Goal: Book appointment/travel/reservation

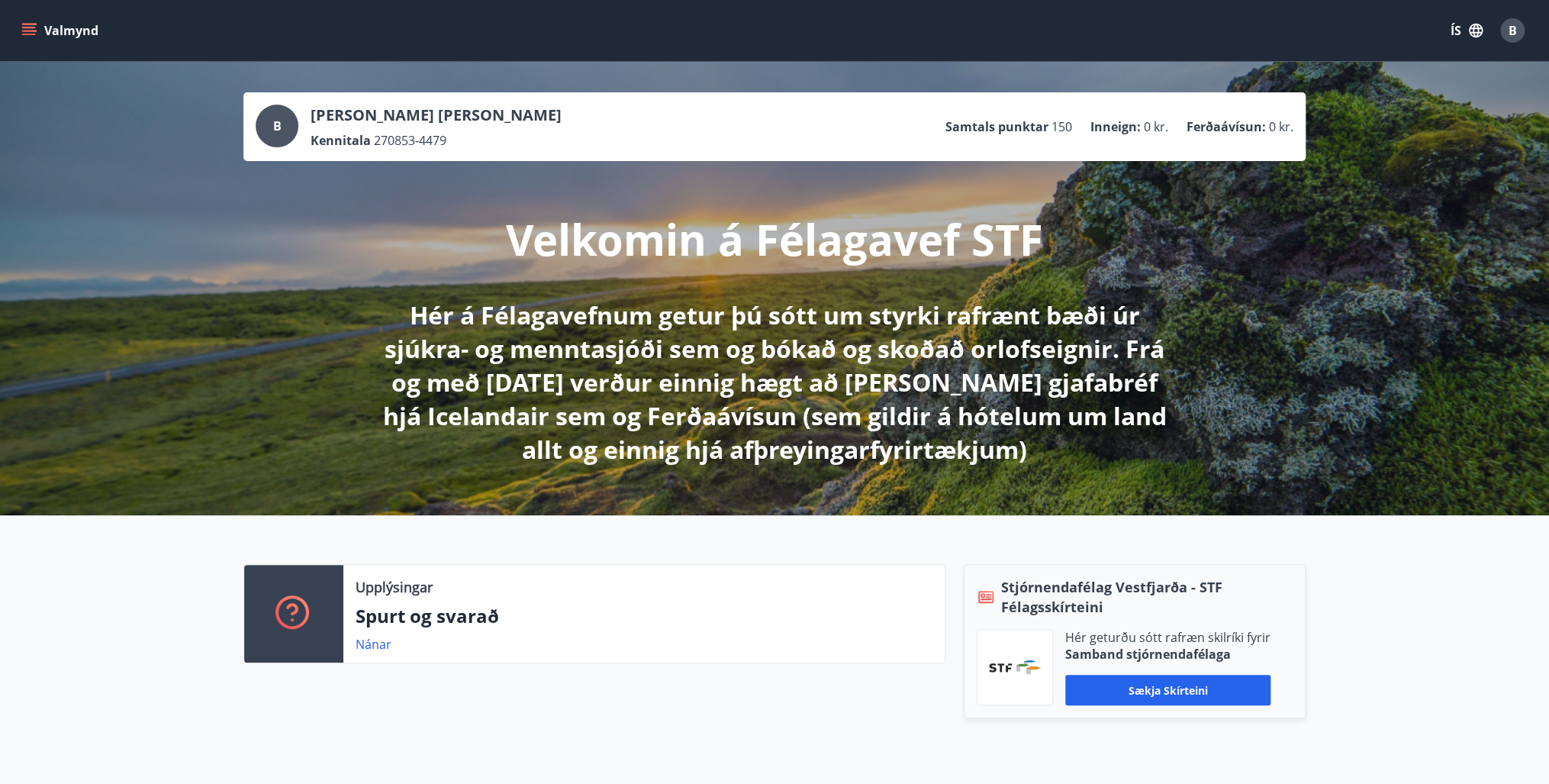
click at [26, 20] on button "Valmynd" at bounding box center [61, 30] width 86 height 28
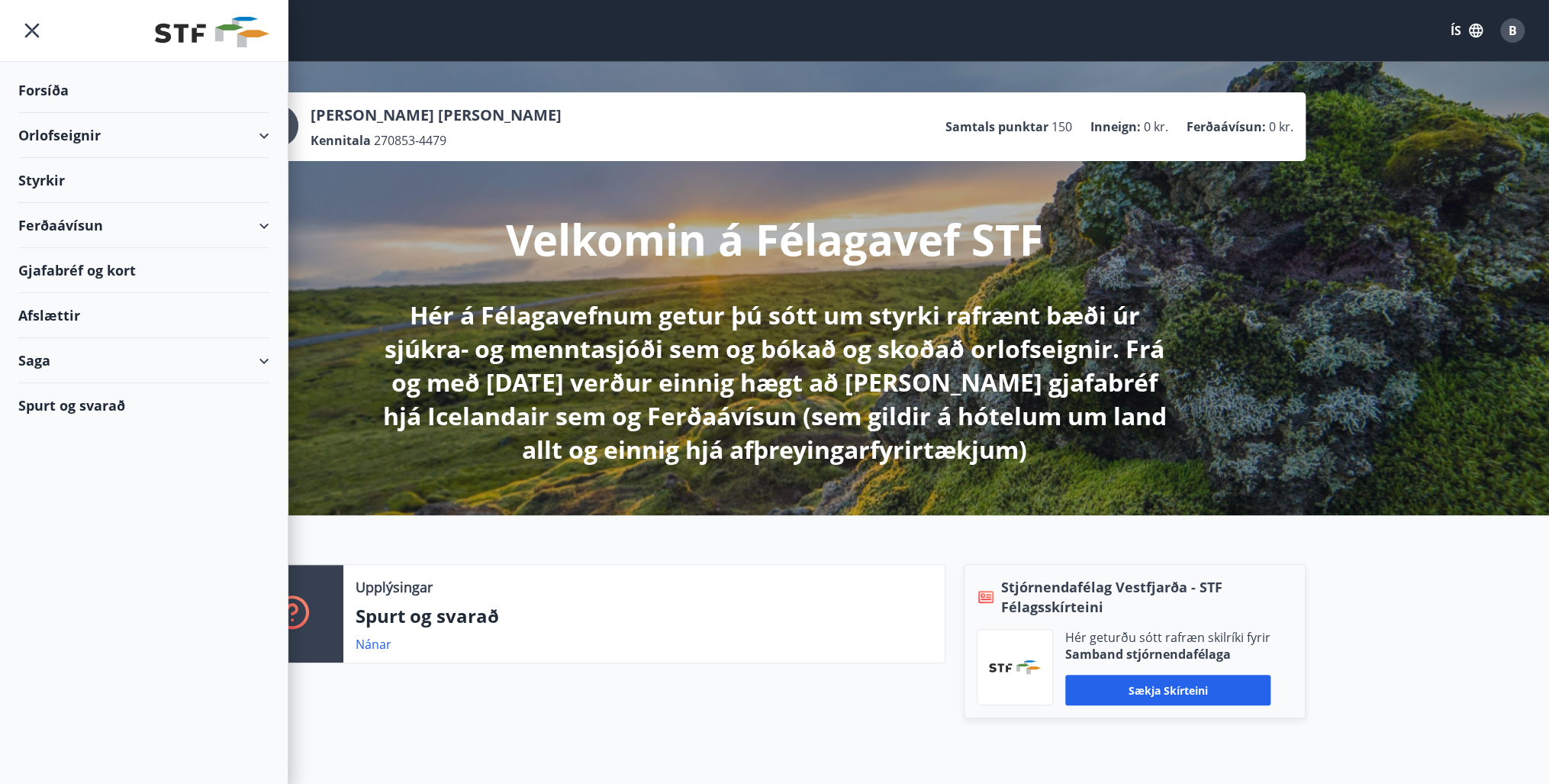
click at [69, 133] on div "Orlofseignir" at bounding box center [143, 135] width 251 height 45
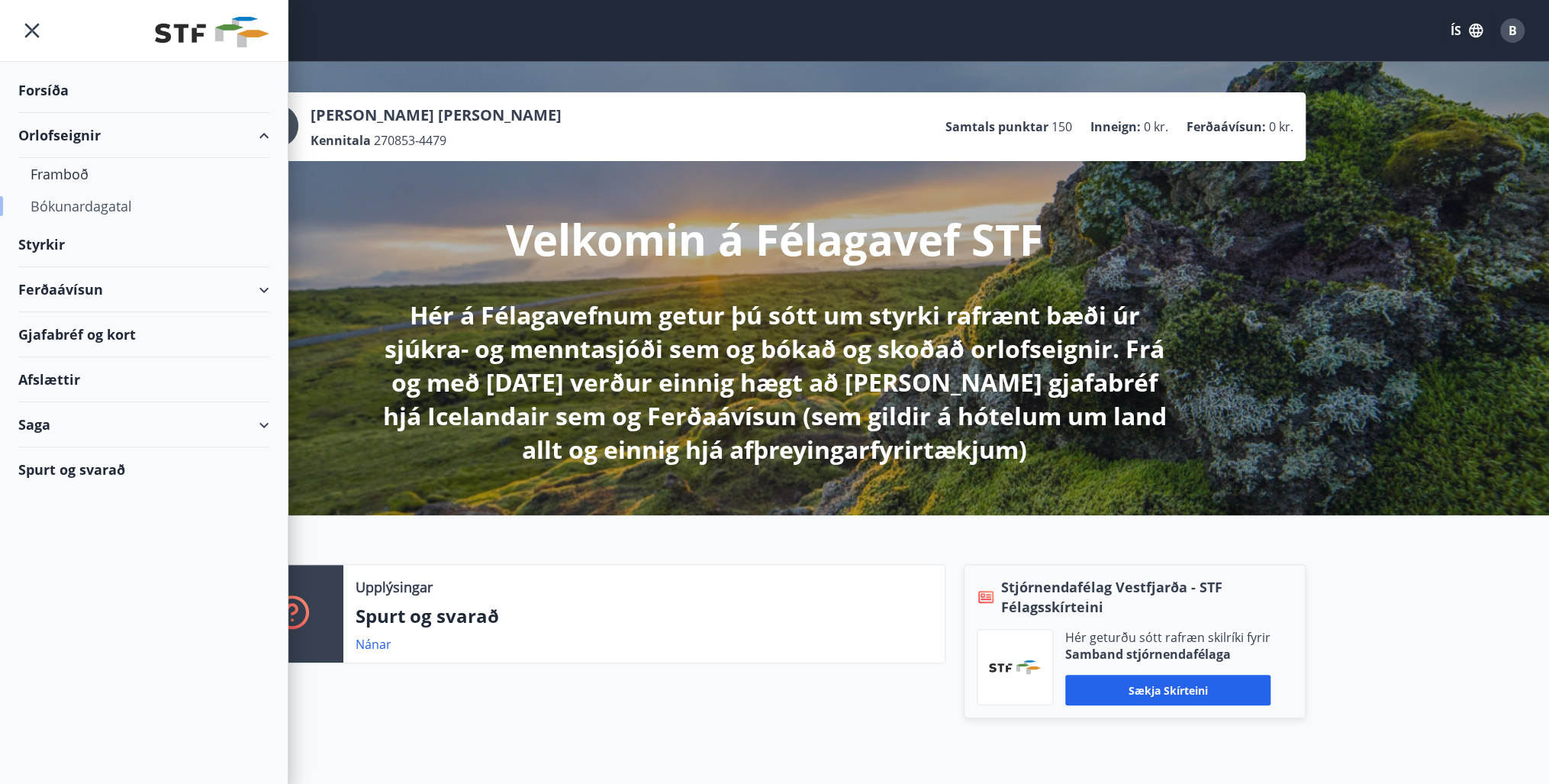
click at [57, 204] on div "Bókunardagatal" at bounding box center [144, 206] width 227 height 32
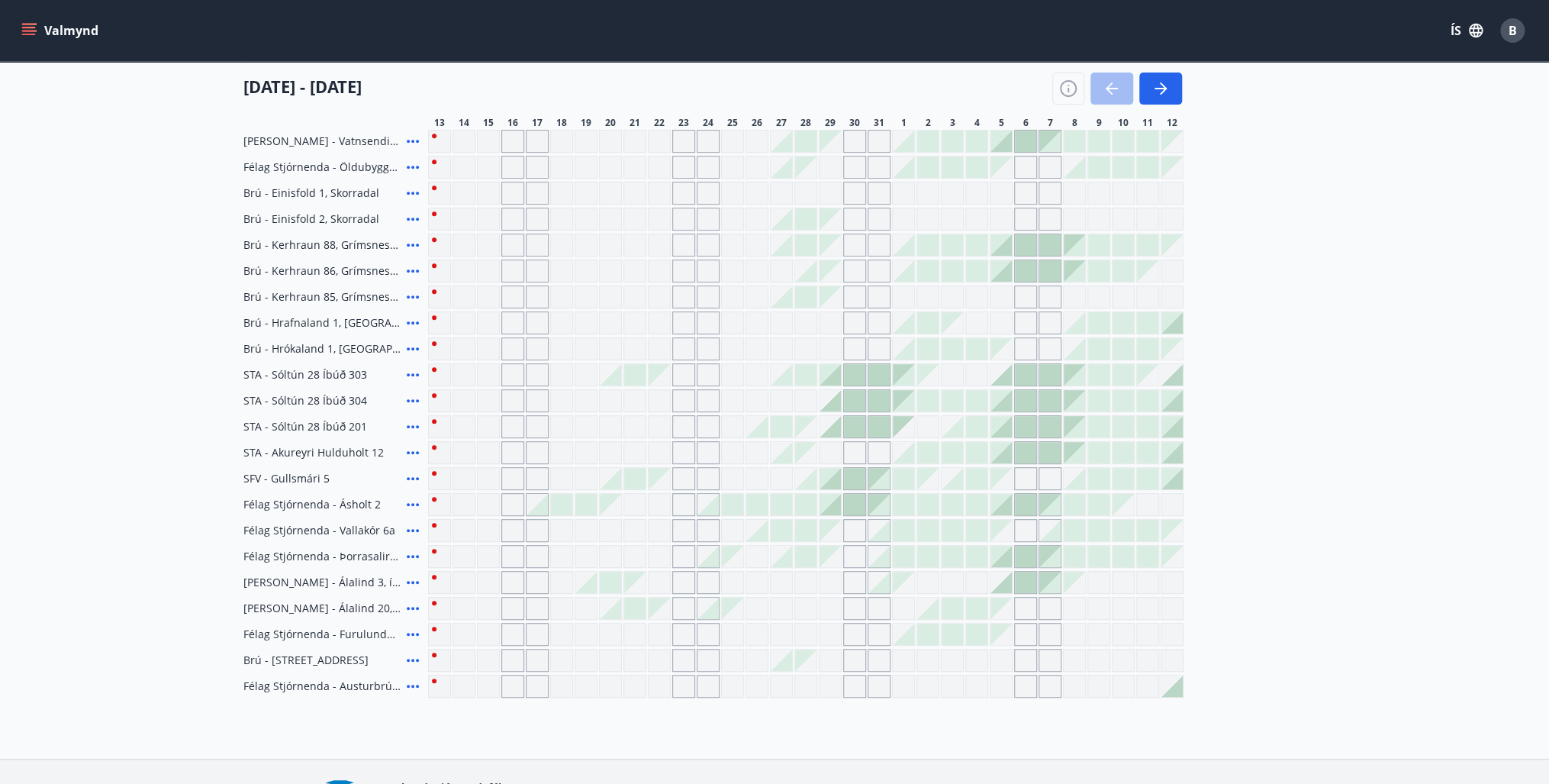
scroll to position [305, 0]
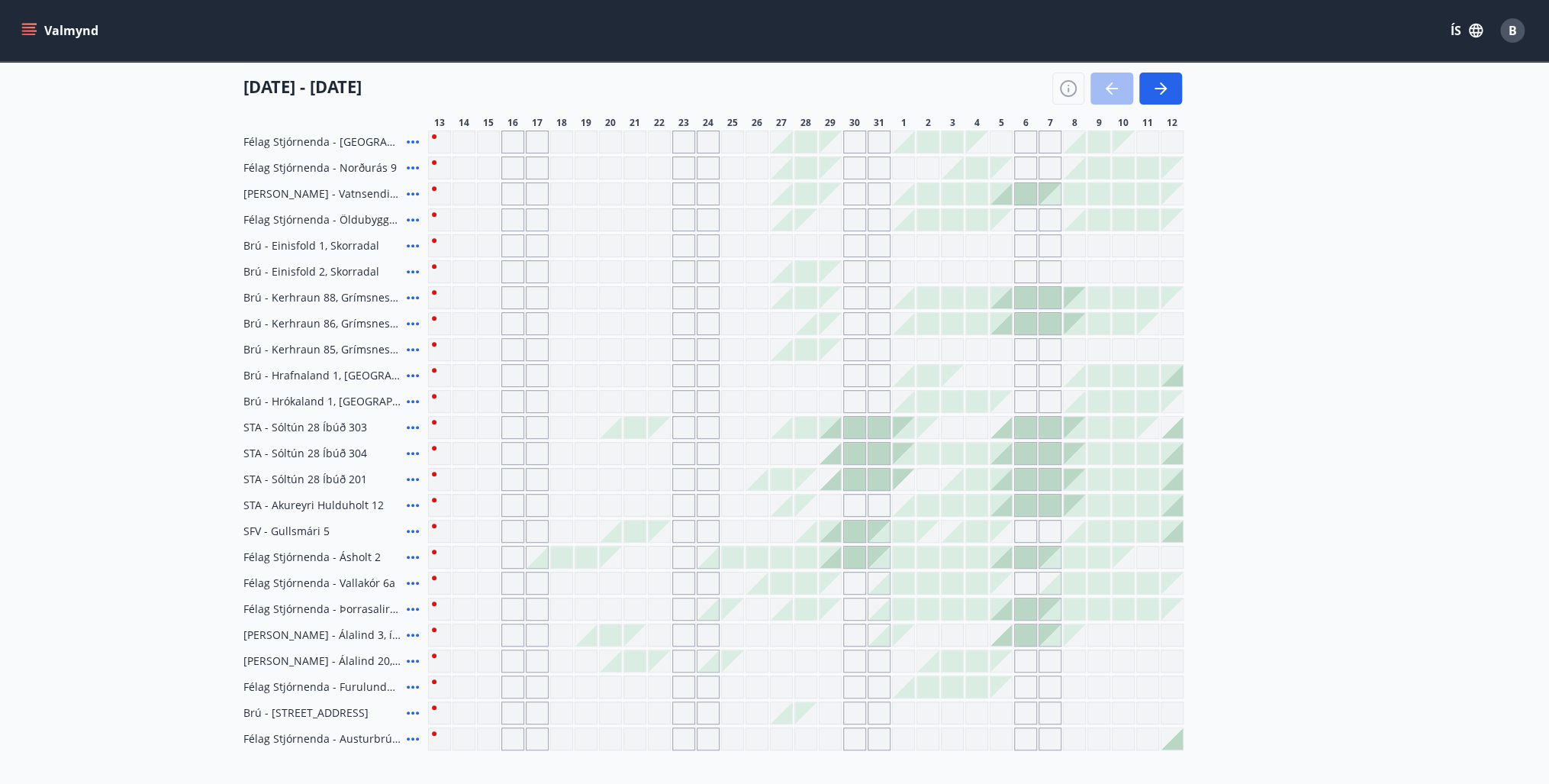
click at [955, 534] on div at bounding box center [953, 531] width 22 height 22
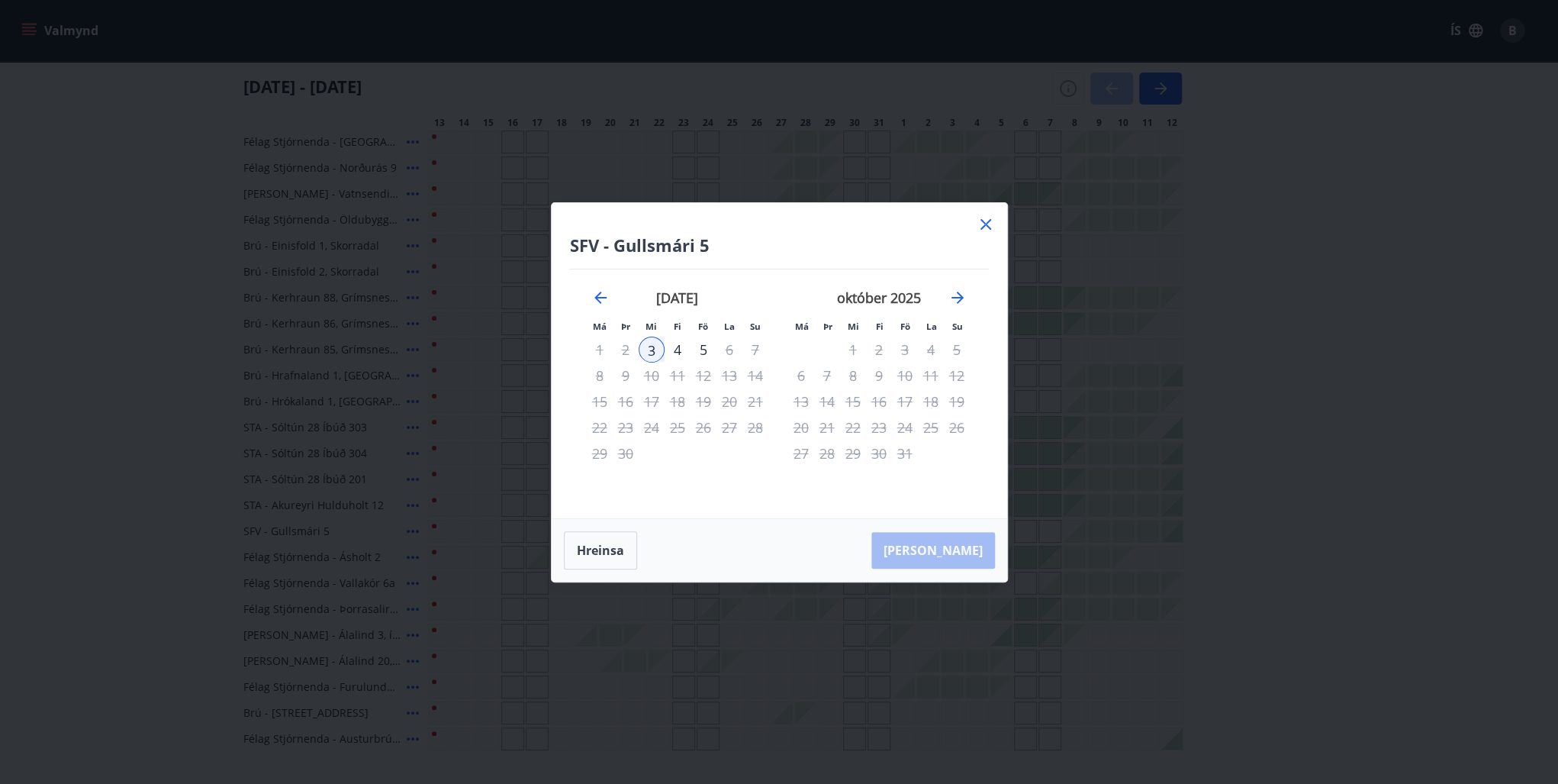
click at [983, 220] on icon at bounding box center [986, 224] width 18 height 18
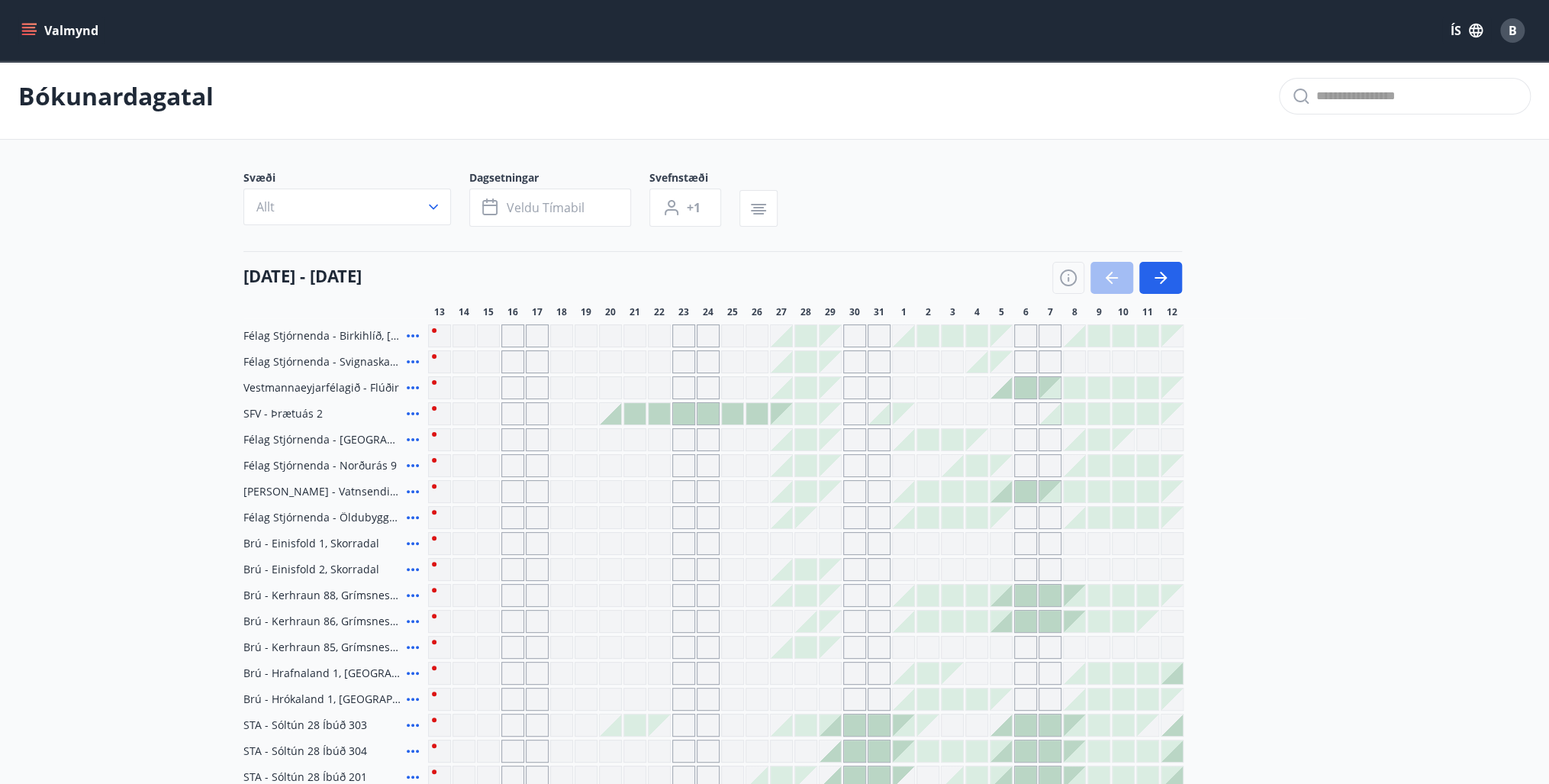
scroll to position [0, 0]
